Goal: Information Seeking & Learning: Learn about a topic

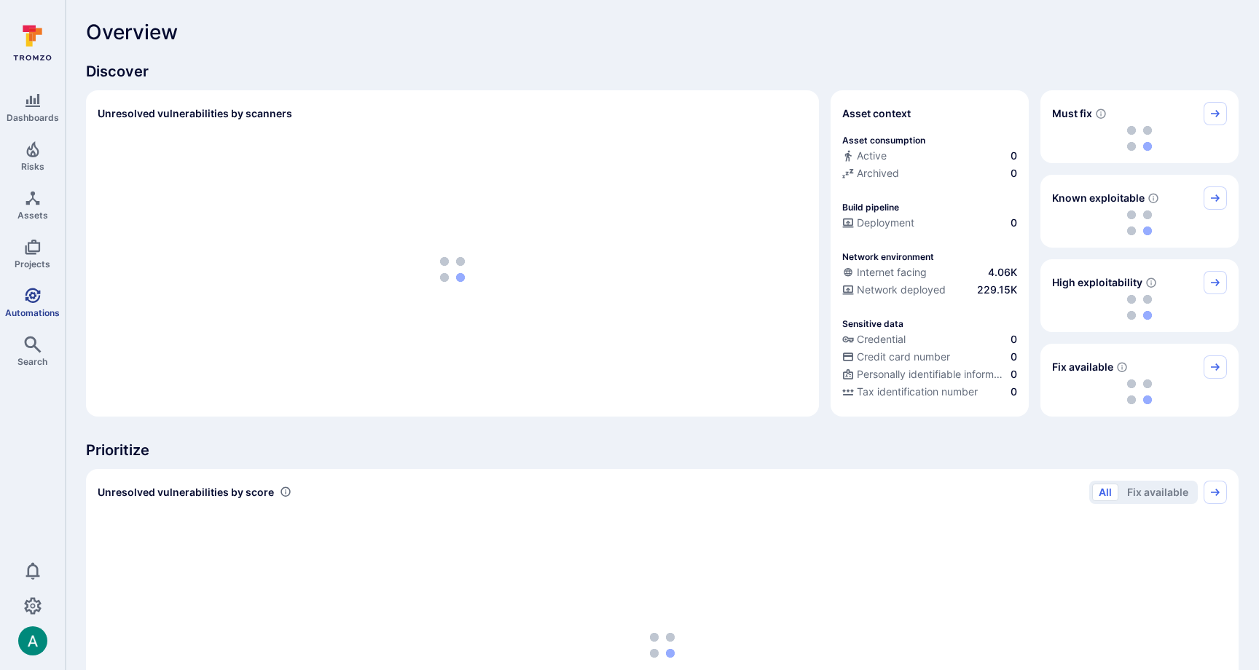
click at [34, 304] on link "Automations" at bounding box center [32, 302] width 65 height 43
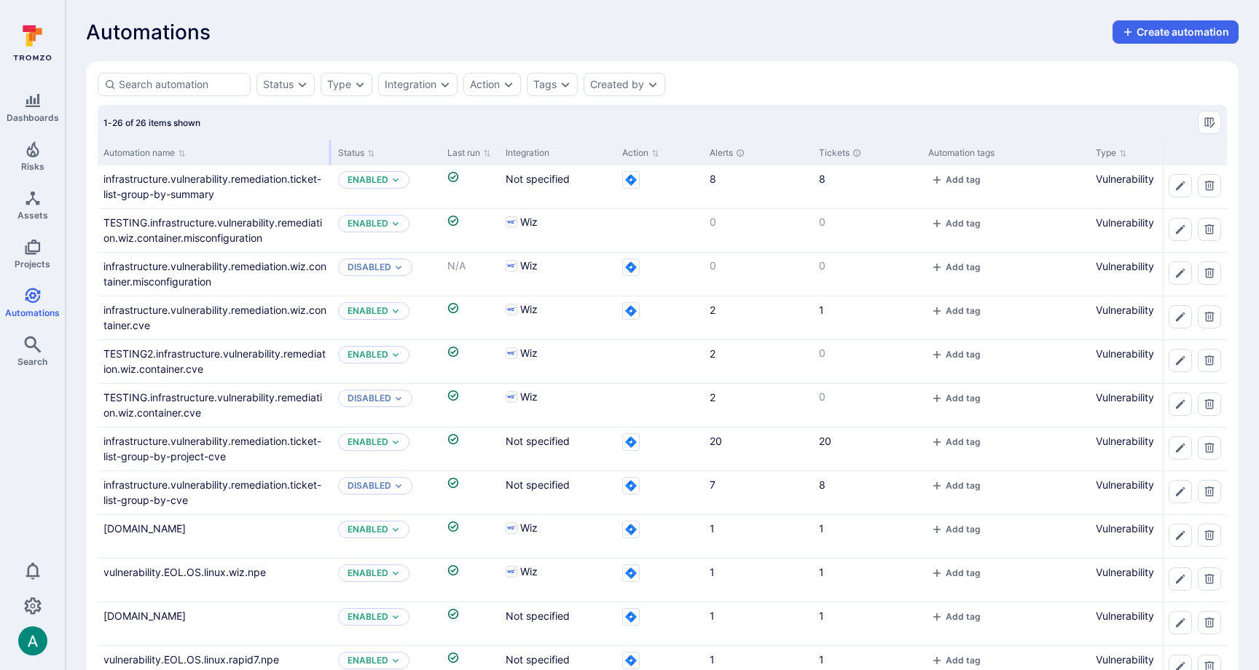
drag, startPoint x: 240, startPoint y: 153, endPoint x: 329, endPoint y: 150, distance: 88.9
click at [329, 150] on div at bounding box center [330, 153] width 2 height 25
click at [235, 175] on link "infrastructure.vulnerability.remediation.ticket-list-group-by-summary" at bounding box center [212, 187] width 218 height 28
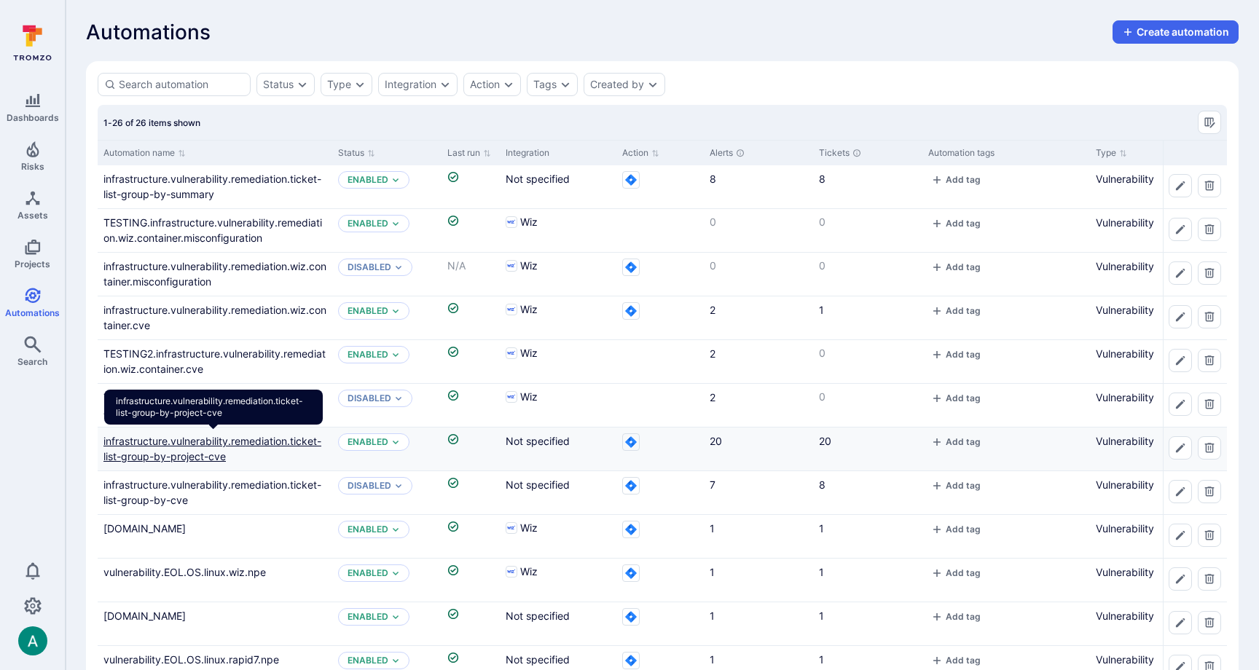
click at [218, 438] on link "infrastructure.vulnerability.remediation.ticket-list-group-by-project-cve" at bounding box center [212, 449] width 218 height 28
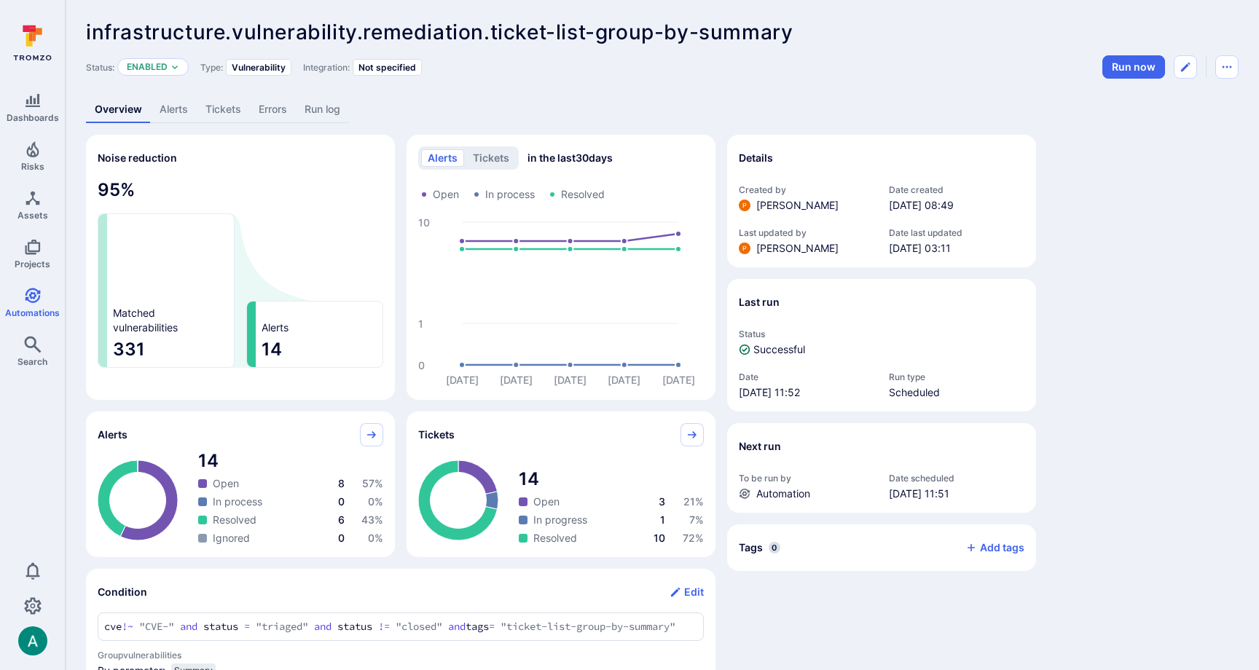
click at [157, 111] on link "Alerts" at bounding box center [174, 109] width 46 height 27
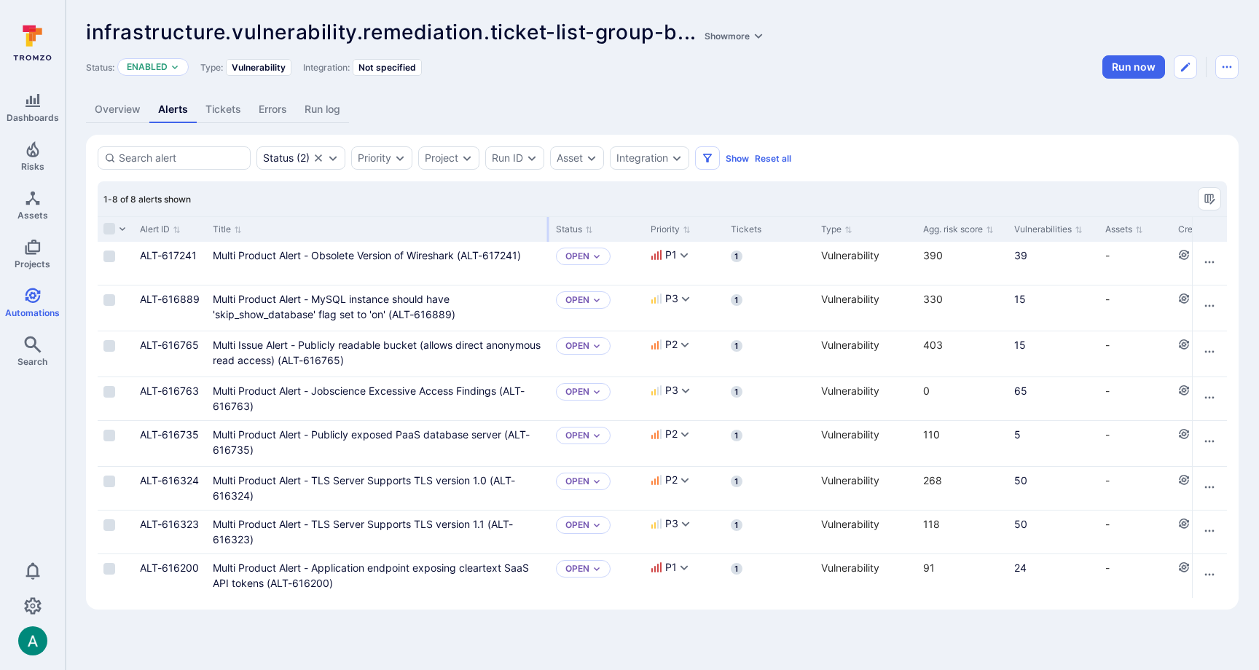
drag, startPoint x: 387, startPoint y: 231, endPoint x: 548, endPoint y: 217, distance: 161.6
click at [548, 217] on div at bounding box center [548, 229] width 2 height 25
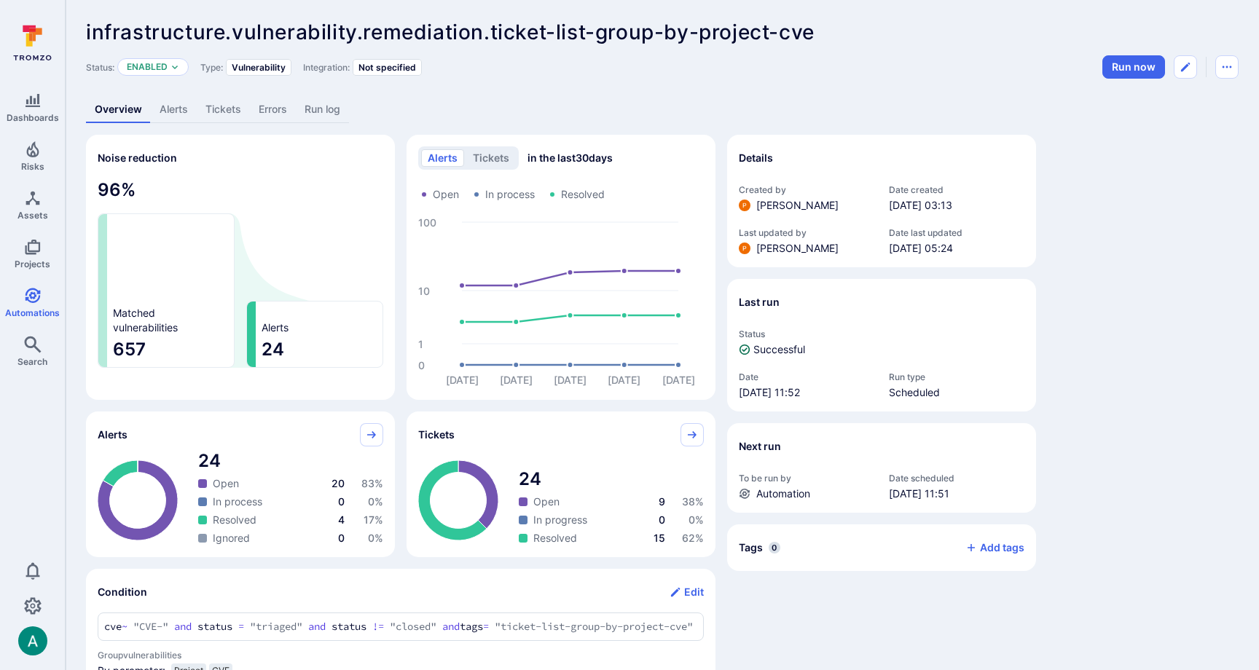
click at [177, 106] on link "Alerts" at bounding box center [174, 109] width 46 height 27
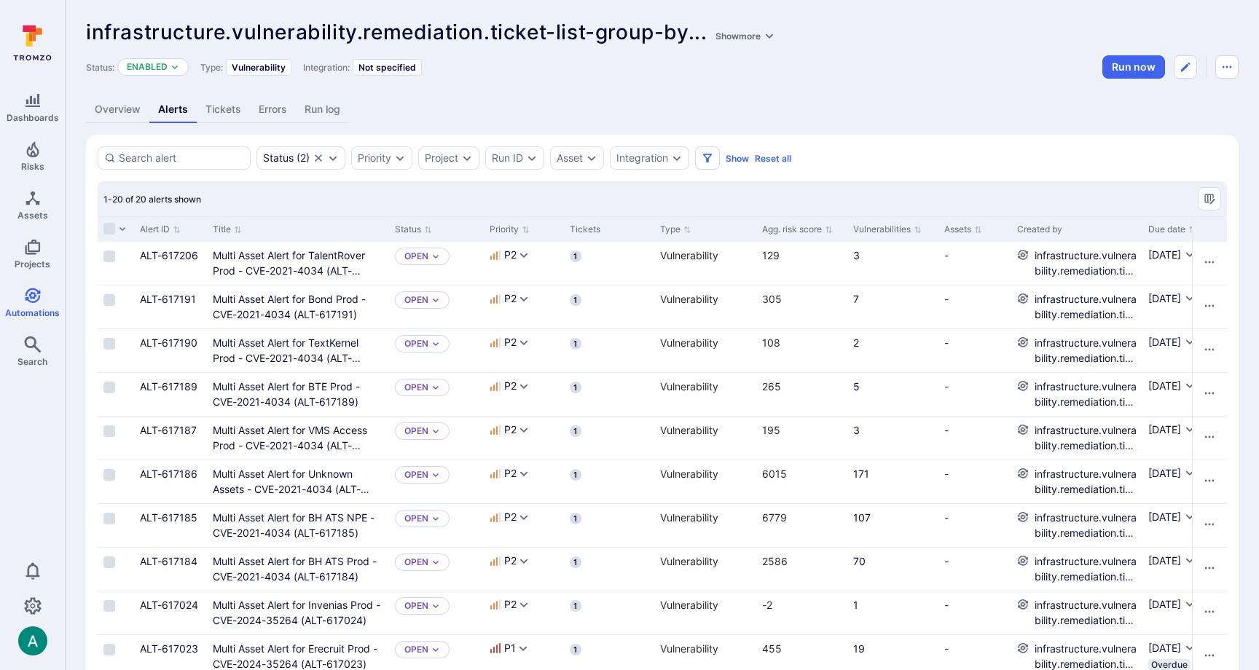
drag, startPoint x: 128, startPoint y: 108, endPoint x: 148, endPoint y: 109, distance: 19.7
click at [128, 108] on link "Overview" at bounding box center [117, 109] width 63 height 27
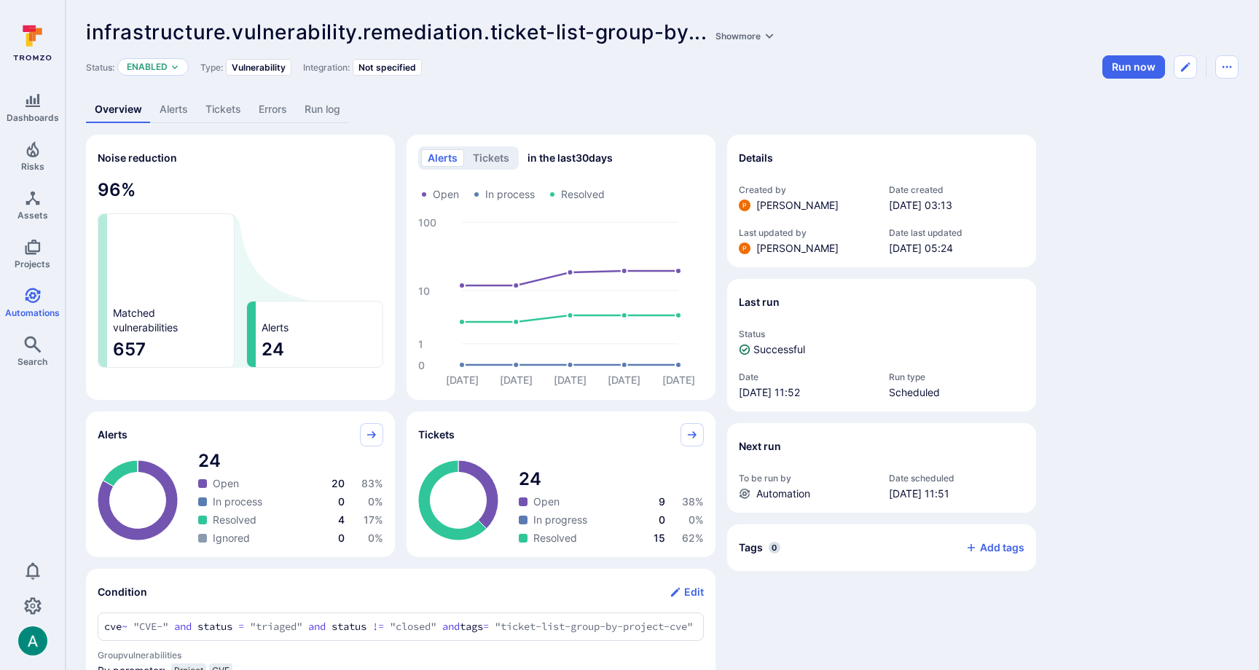
click at [176, 111] on link "Alerts" at bounding box center [174, 109] width 46 height 27
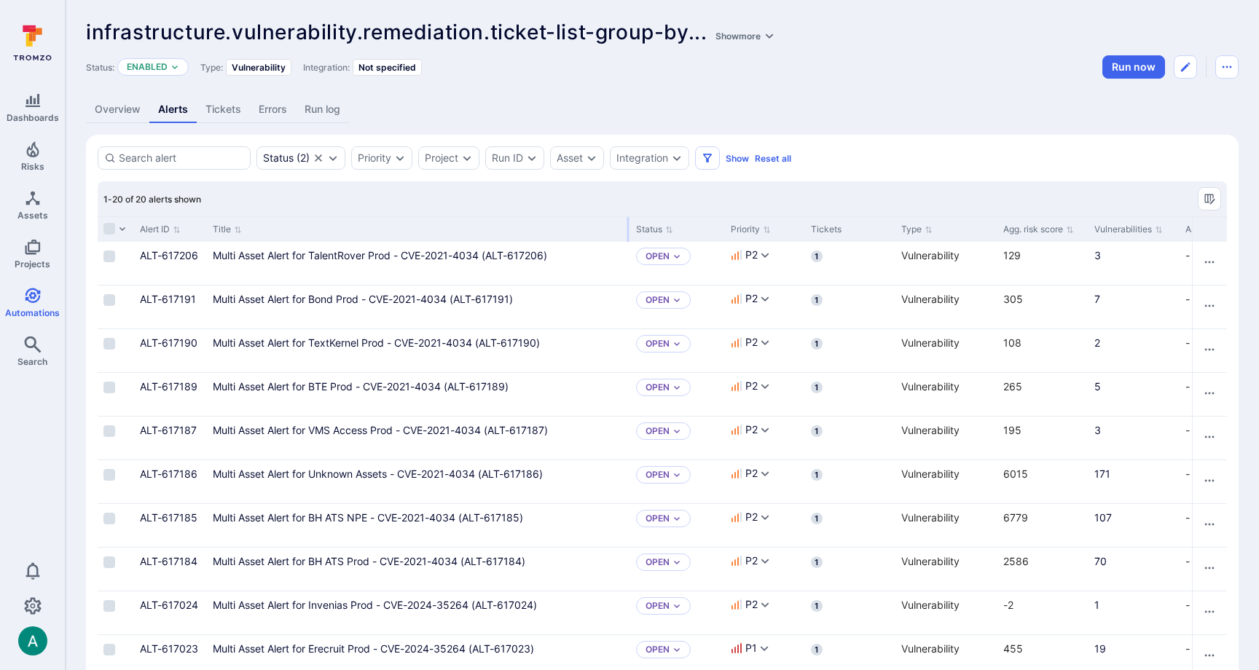
drag, startPoint x: 386, startPoint y: 227, endPoint x: 627, endPoint y: 213, distance: 241.5
click at [627, 213] on div "1-20 of 20 alerts shown Alert ID Title Status Priority Tickets Type Agg. risk s…" at bounding box center [662, 648] width 1129 height 935
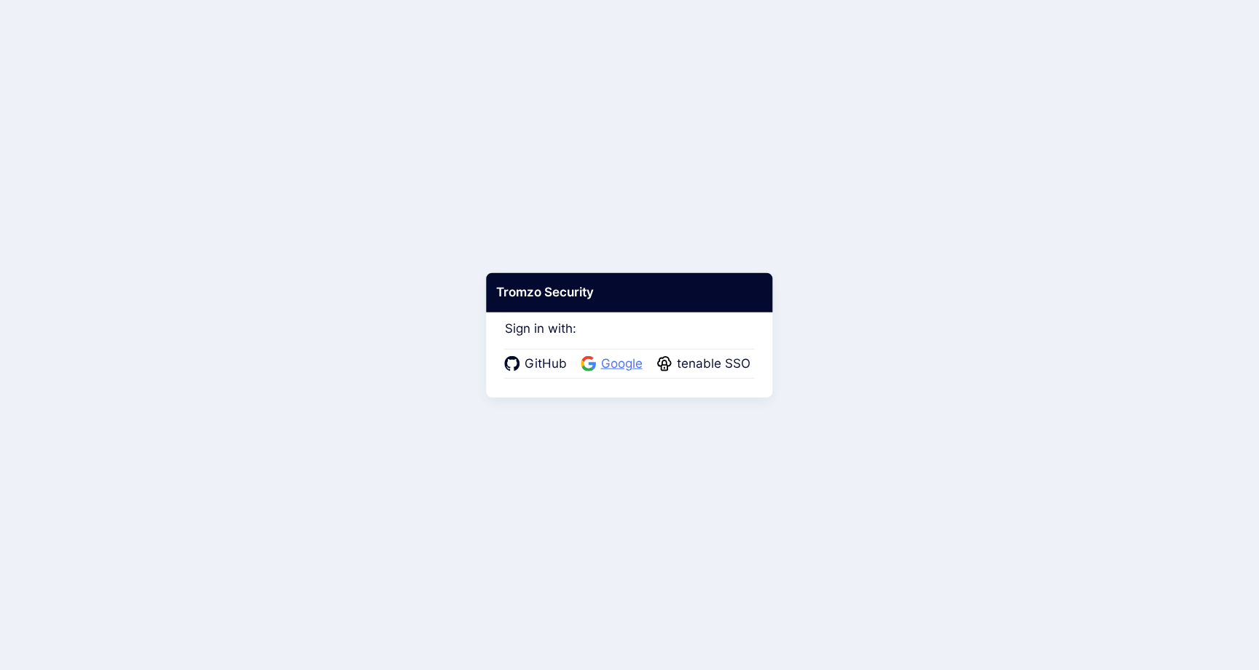
click at [626, 361] on span "Google" at bounding box center [622, 364] width 50 height 19
